Goal: Task Accomplishment & Management: Use online tool/utility

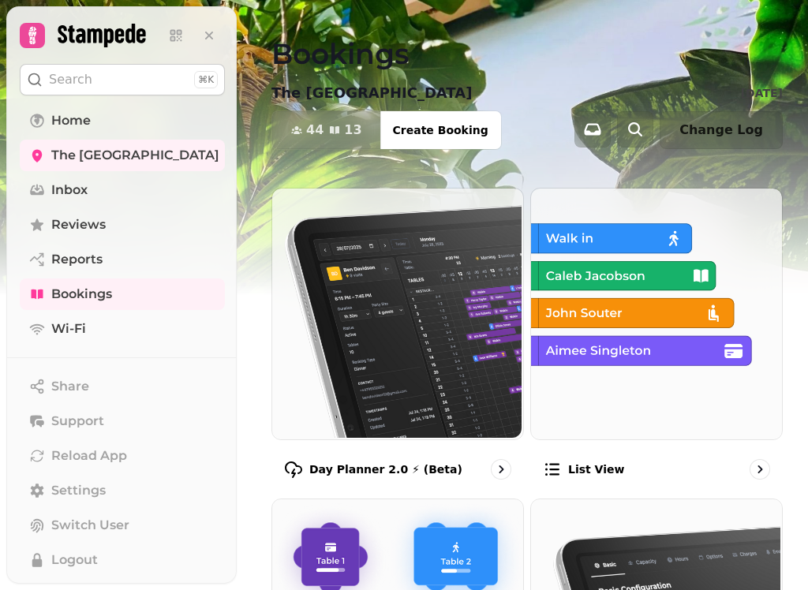
click at [334, 468] on p "Day Planner 2.0 ⚡ (Beta)" at bounding box center [385, 470] width 153 height 16
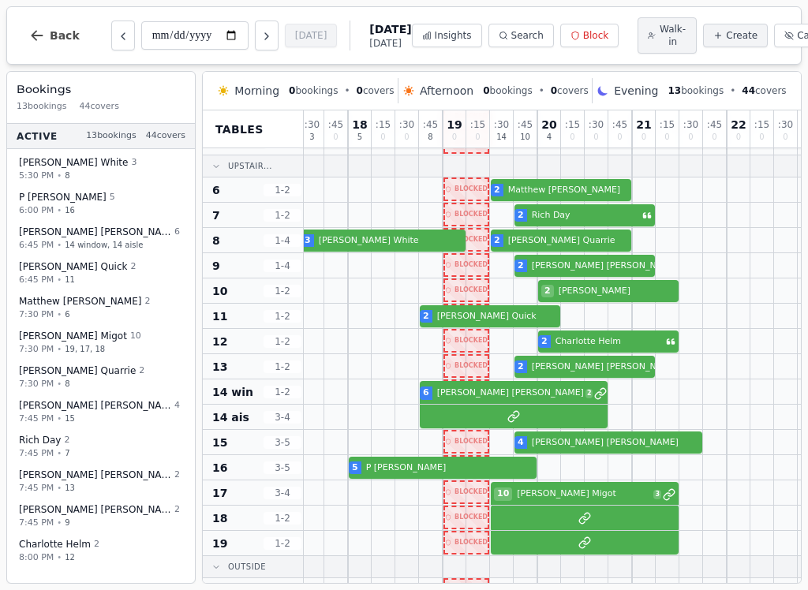
scroll to position [169, 4]
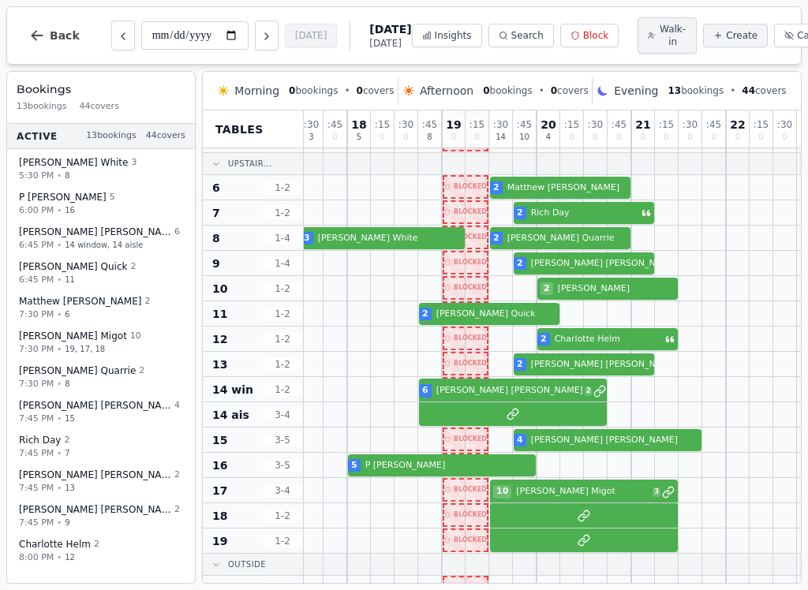
select select "****"
select select "*"
